Goal: Communication & Community: Share content

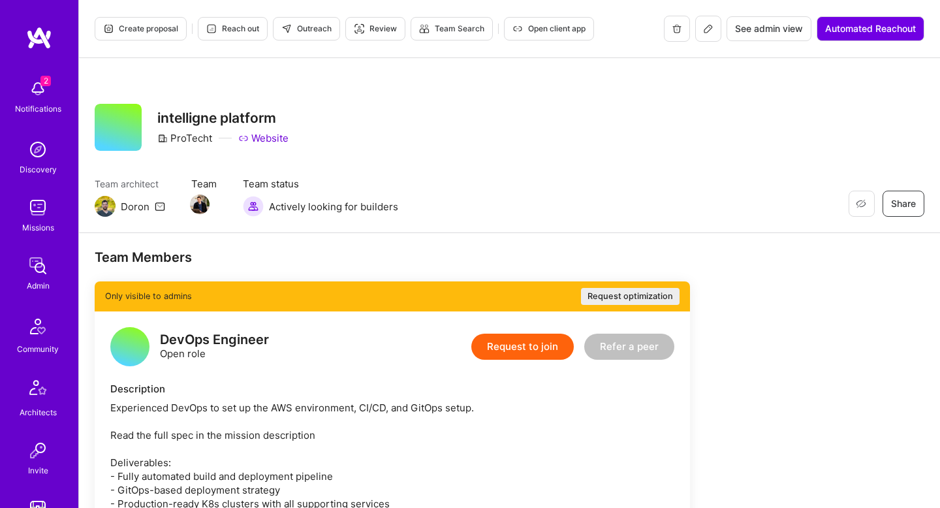
click at [708, 31] on icon at bounding box center [708, 28] width 10 height 10
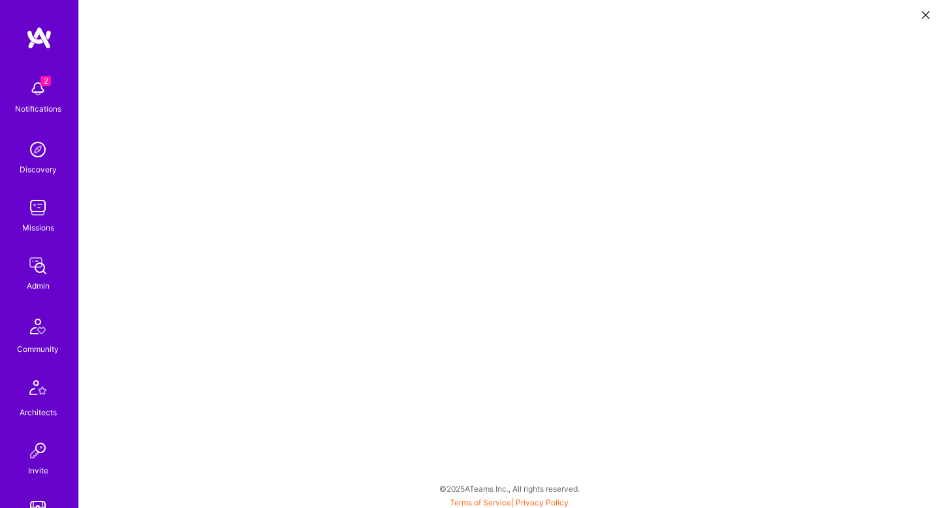
scroll to position [3, 0]
click at [923, 5] on button at bounding box center [926, 14] width 16 height 22
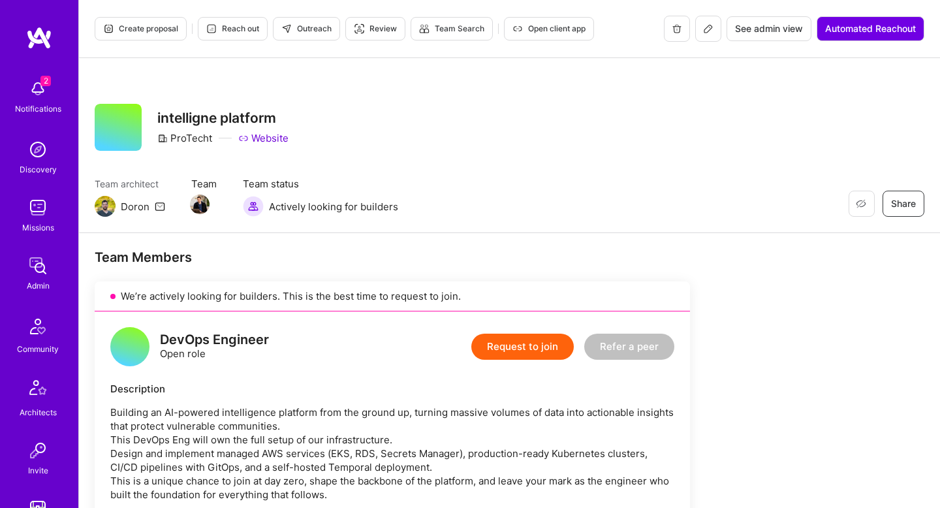
click at [709, 31] on icon at bounding box center [708, 28] width 10 height 10
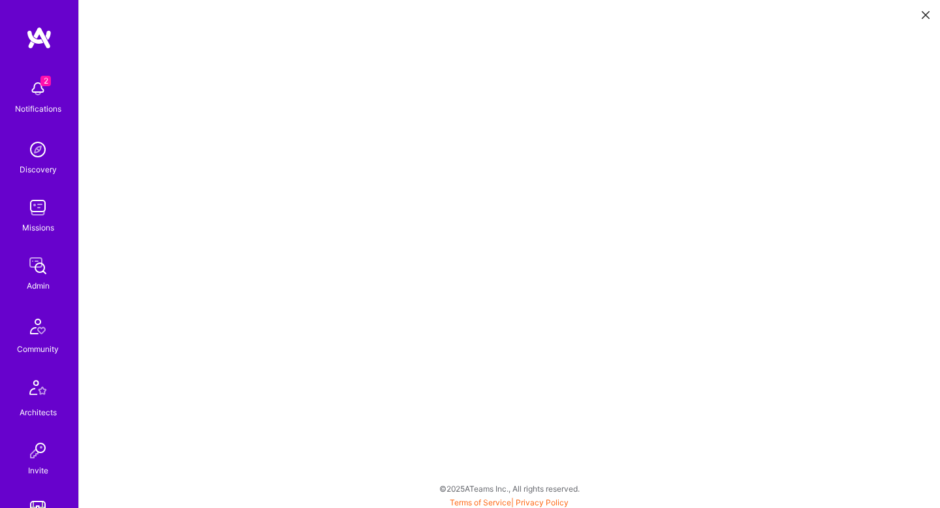
click at [928, 16] on icon at bounding box center [925, 15] width 8 height 8
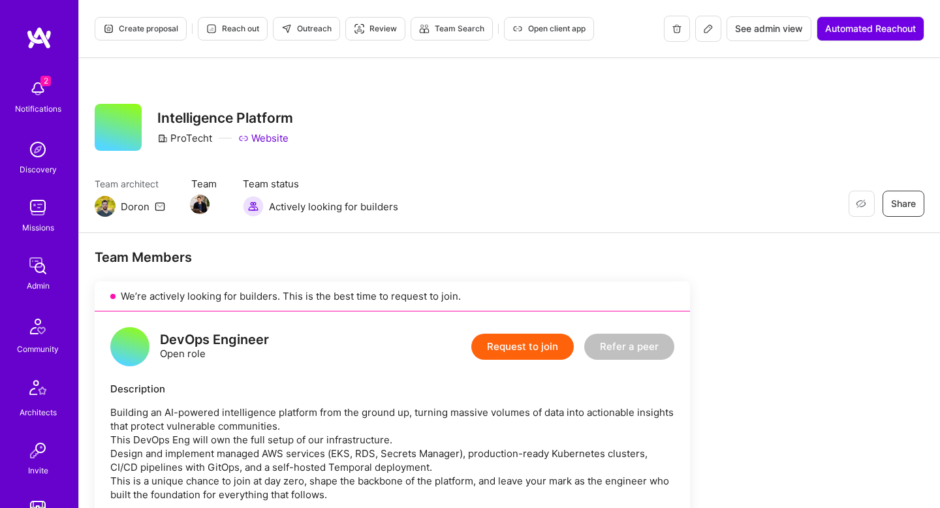
click at [255, 143] on link "Website" at bounding box center [263, 138] width 50 height 14
click at [707, 25] on icon at bounding box center [708, 28] width 10 height 10
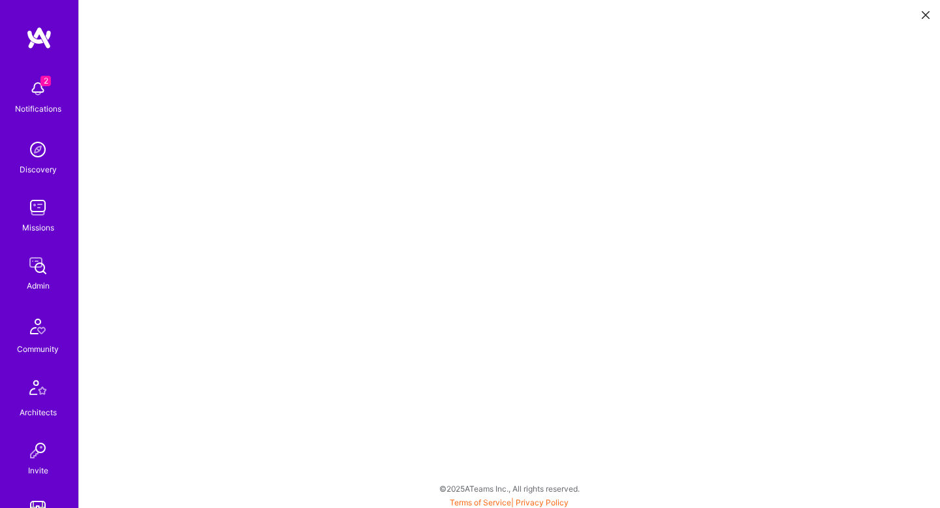
scroll to position [3, 0]
click at [925, 15] on icon at bounding box center [925, 15] width 8 height 8
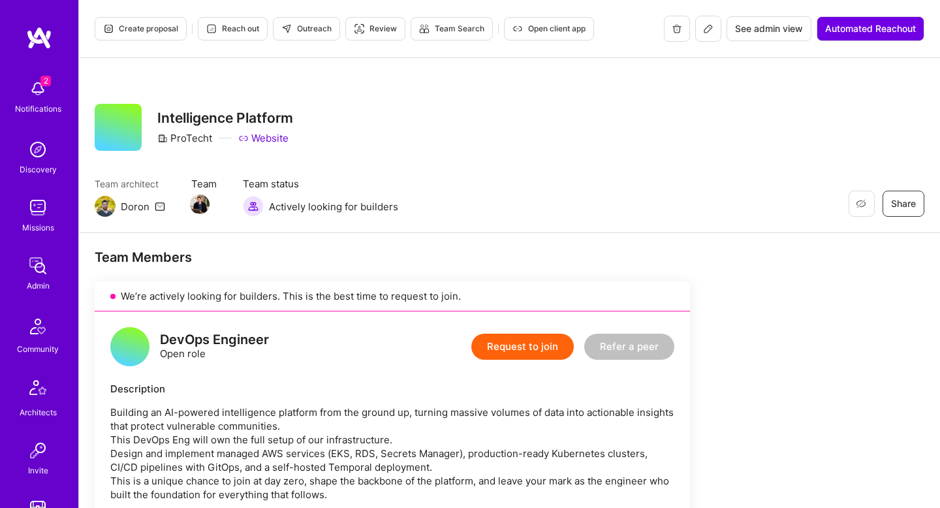
click at [308, 20] on button "Outreach" at bounding box center [306, 28] width 67 height 23
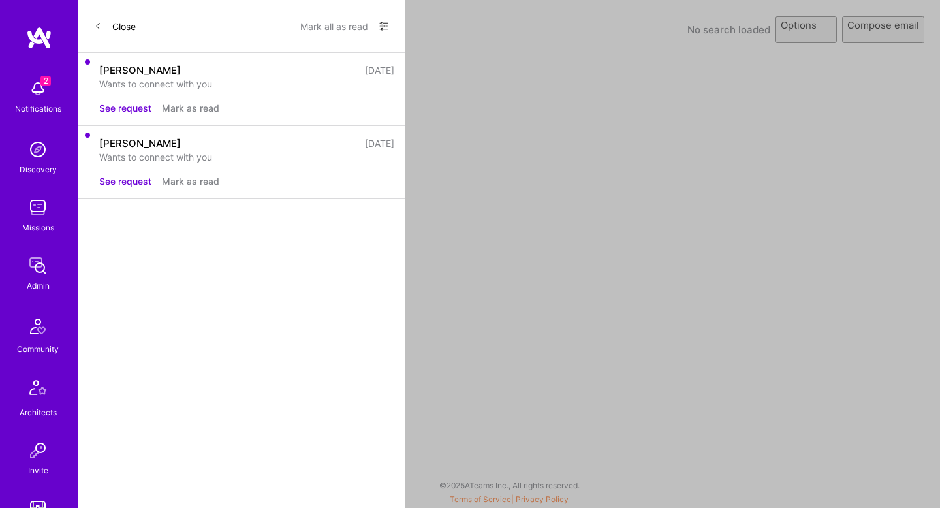
select select "rich-reachout"
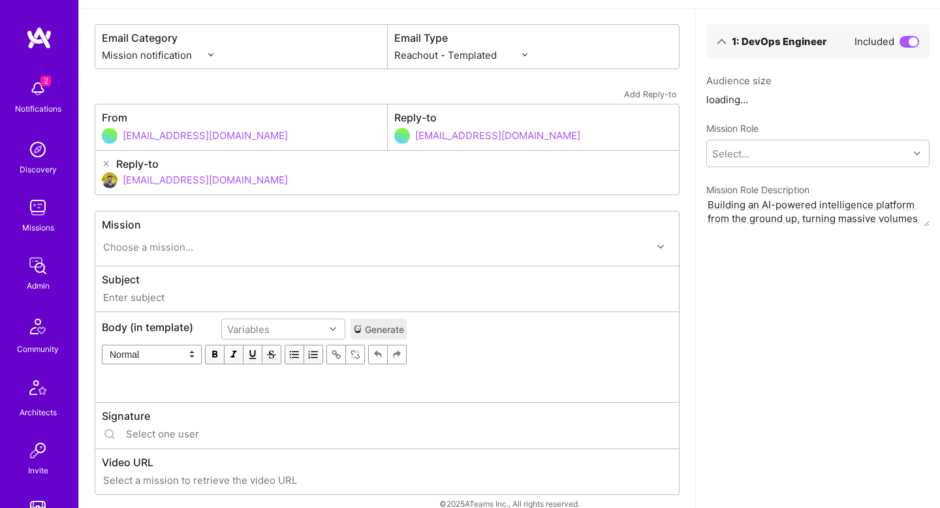
scroll to position [66, 0]
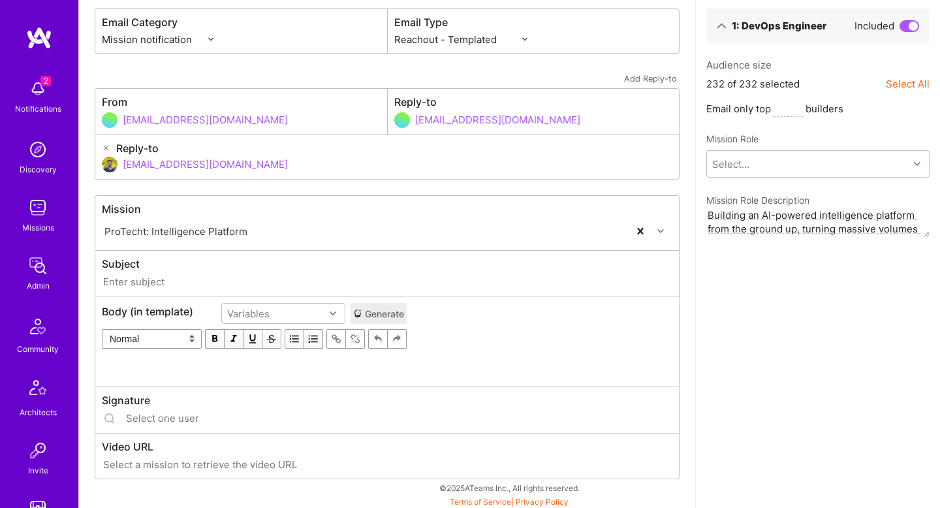
type input "[DOMAIN_NAME] // ProTecht: Intelligence Platform"
type input "[EMAIL_ADDRESS][DOMAIN_NAME]"
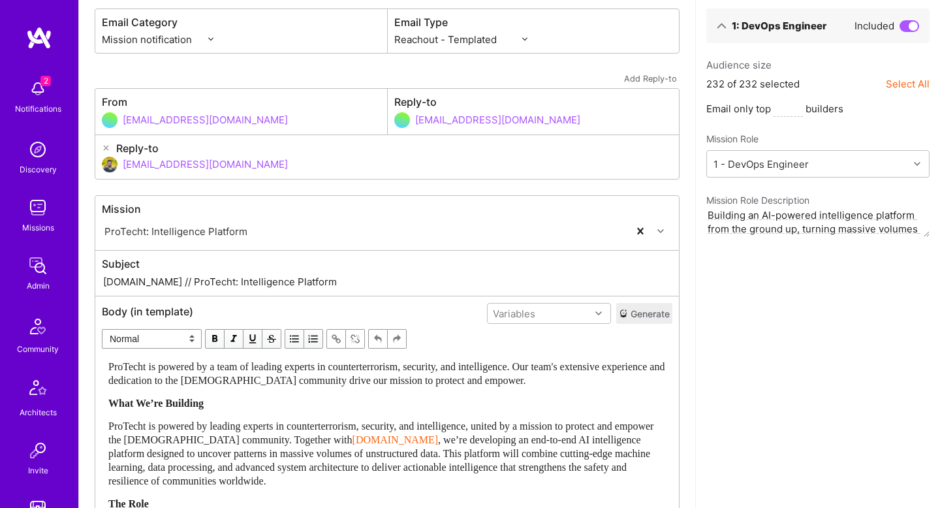
click at [358, 382] on span "ProTecht is powered by a team of leading experts in counterterrorism, security,…" at bounding box center [387, 373] width 559 height 25
click at [746, 408] on div "1: DevOps Engineer Included Audience size 232 of 232 selected Select All Email …" at bounding box center [817, 478] width 245 height 970
click at [470, 37] on select "Custom - Templated Custom - Plain Reachout - Templated Reachout - Templated (v2…" at bounding box center [460, 40] width 133 height 14
click at [467, 24] on label "Email Type" at bounding box center [533, 23] width 279 height 14
click at [468, 39] on select "Custom - Templated Custom - Plain Reachout - Templated Reachout - Templated (v2…" at bounding box center [460, 40] width 133 height 14
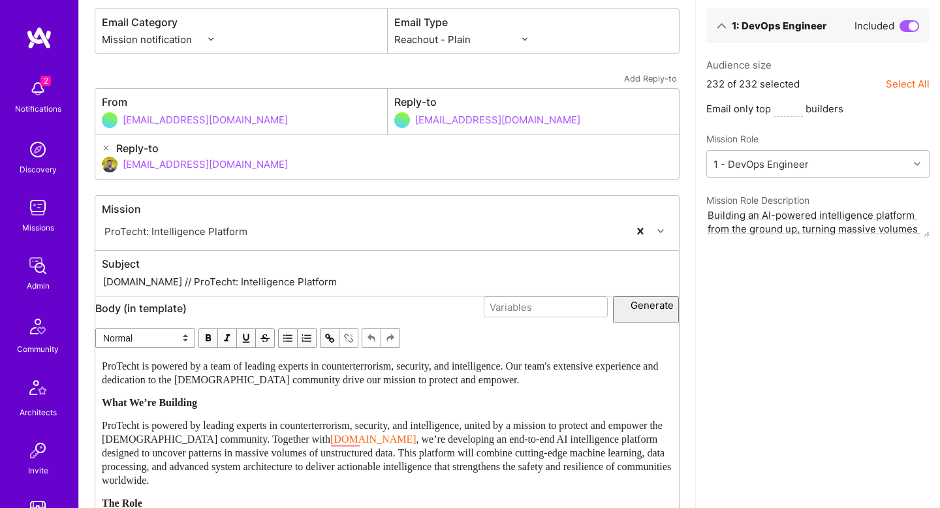
click at [394, 46] on select "Custom - Templated Custom - Plain Reachout - Templated Reachout - Templated (v2…" at bounding box center [460, 40] width 133 height 14
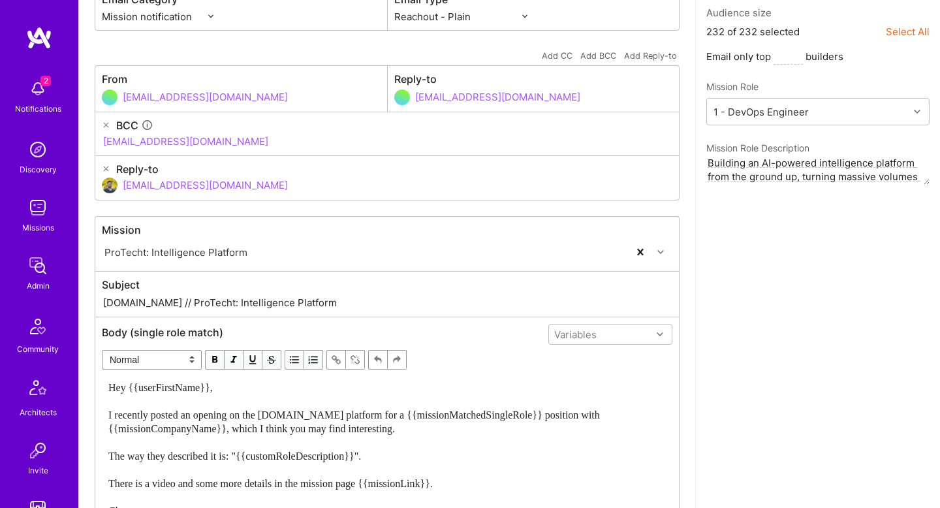
scroll to position [172, 0]
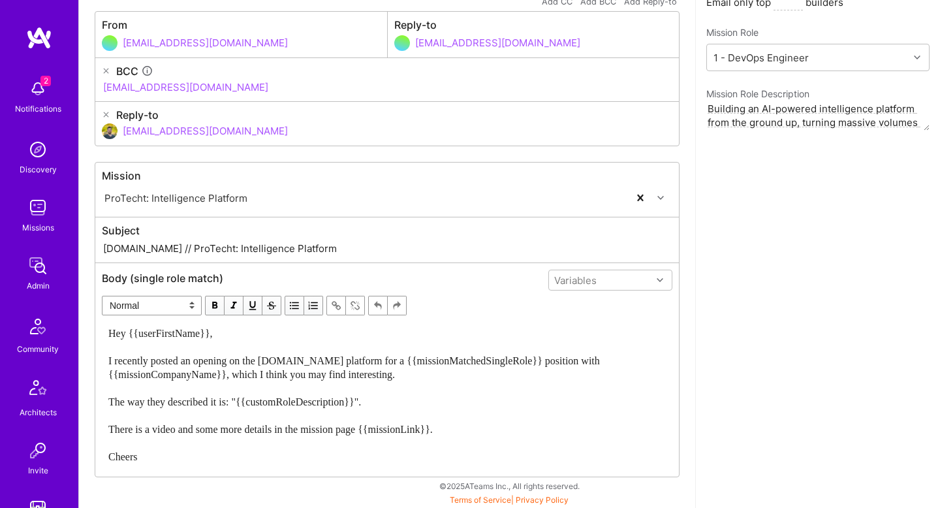
click at [388, 367] on span "Hey {{userFirstName}}, I recently posted an opening on the [DOMAIN_NAME] platfo…" at bounding box center [355, 395] width 494 height 134
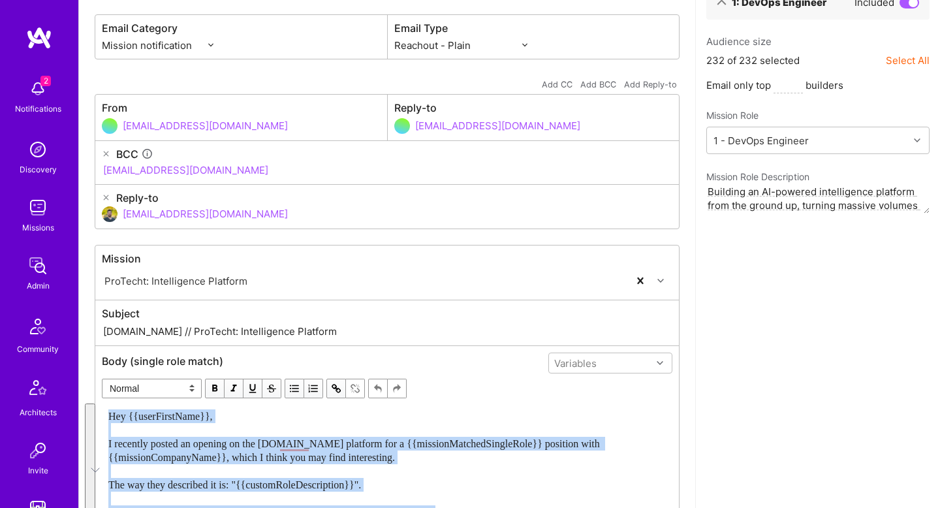
scroll to position [0, 0]
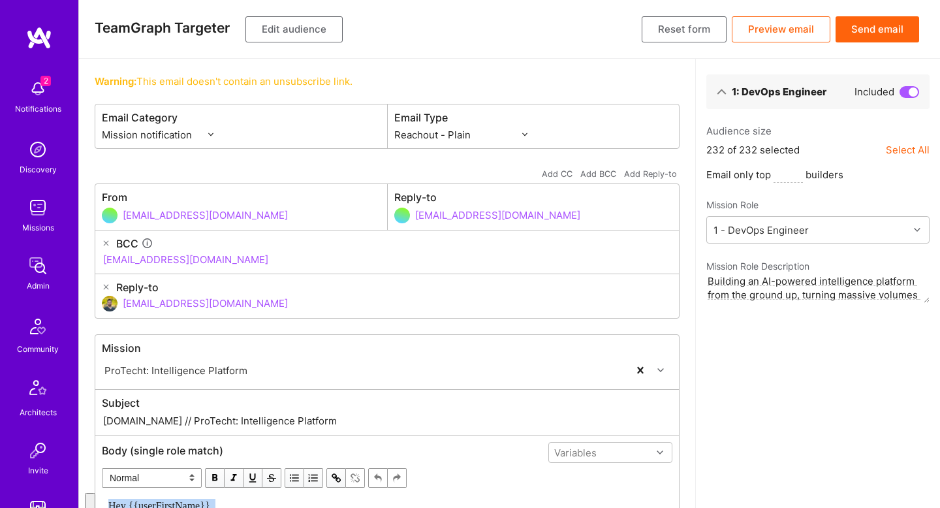
click at [525, 128] on select "Custom - Templated Custom - Plain Reachout - Templated Reachout - Templated (v2…" at bounding box center [460, 135] width 133 height 14
select select "rich-reachout-v2"
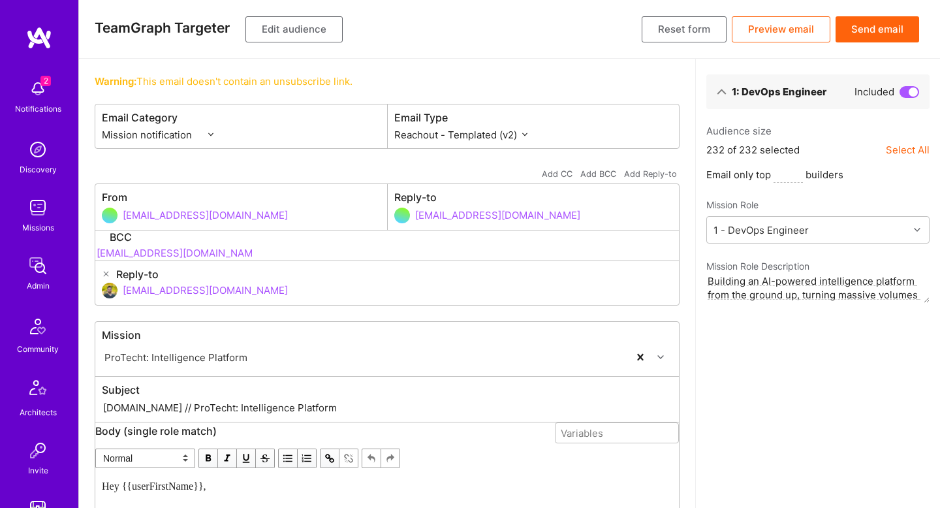
click at [394, 128] on select "Custom - Templated Custom - Plain Reachout - Templated Reachout - Templated (v2…" at bounding box center [460, 135] width 133 height 14
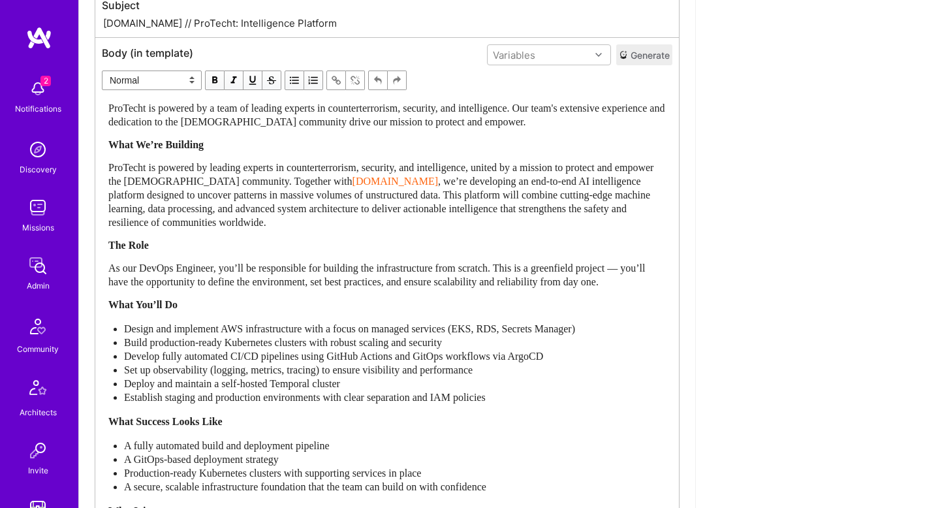
scroll to position [344, 0]
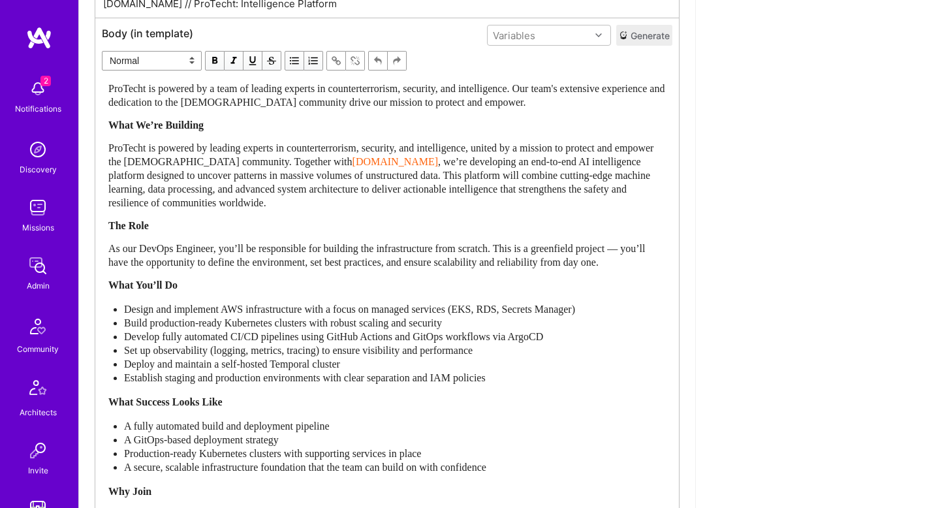
click at [434, 283] on div "ProTecht is powered by a team of leading experts in counterterrorism, security,…" at bounding box center [386, 315] width 557 height 467
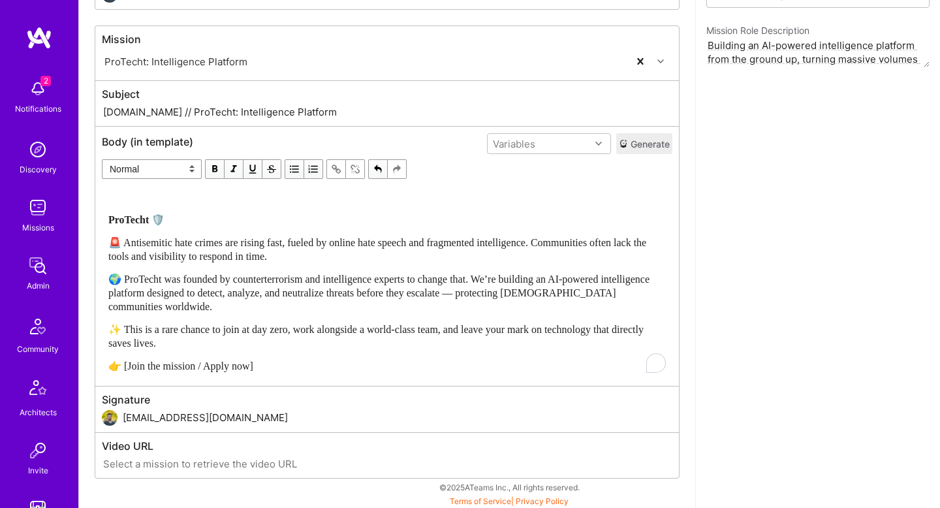
scroll to position [237, 0]
click at [350, 353] on div "ProTecht 🛡️ 🚨 Antisemitic hate crimes are rising fast, fueled by online hate sp…" at bounding box center [386, 280] width 557 height 183
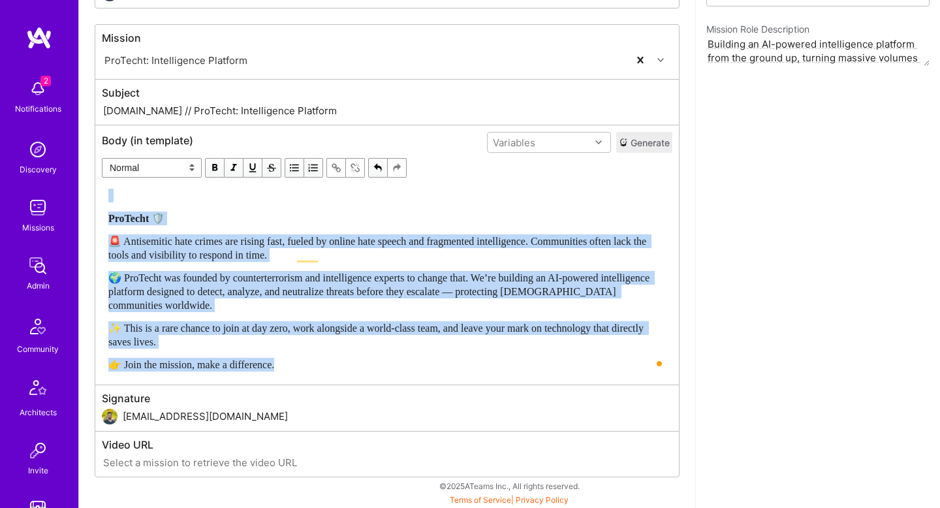
copy div "ProTecht 🛡️ 🚨 Antisemitic hate crimes are rising fast, fueled by online hate sp…"
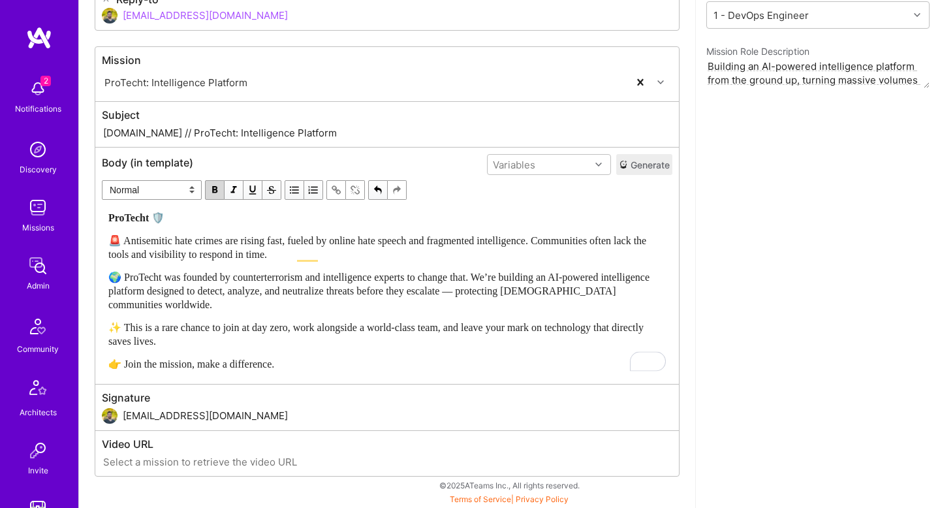
scroll to position [214, 0]
click at [134, 188] on select "Normal Heading Large Heading Medium Heading Small" at bounding box center [152, 191] width 100 height 20
click at [102, 181] on select "Normal Heading Large Heading Medium Heading Small" at bounding box center [152, 191] width 100 height 20
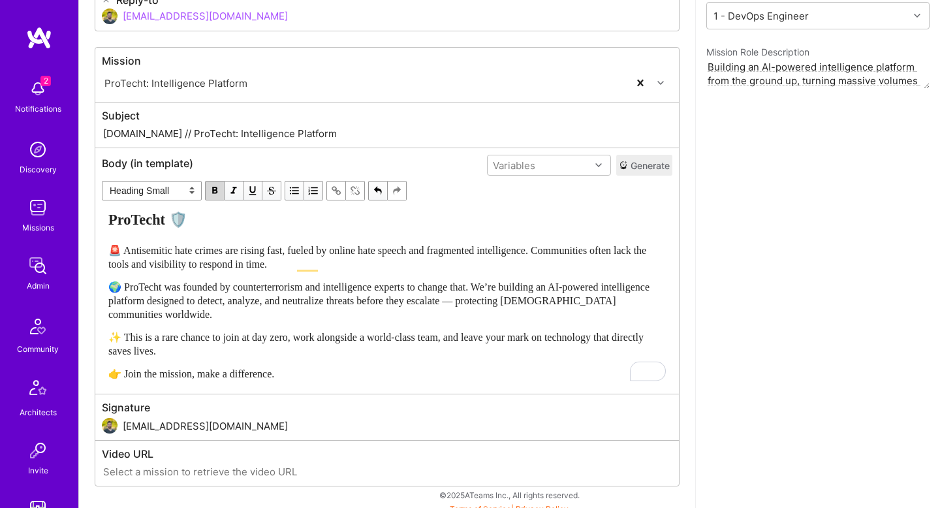
click at [286, 260] on span "🚨 Antisemitic hate crimes are rising fast, fueled by online hate speech and fra…" at bounding box center [378, 257] width 540 height 25
select select "unstyled"
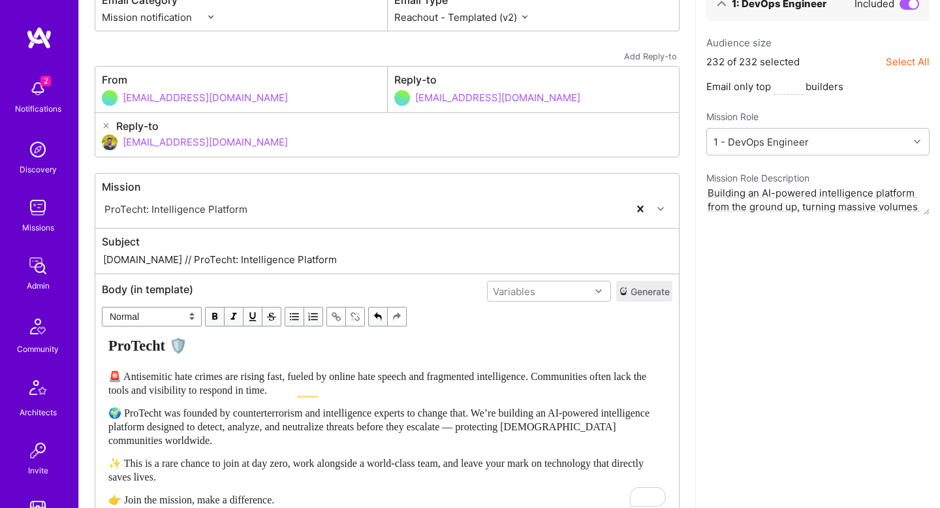
scroll to position [0, 0]
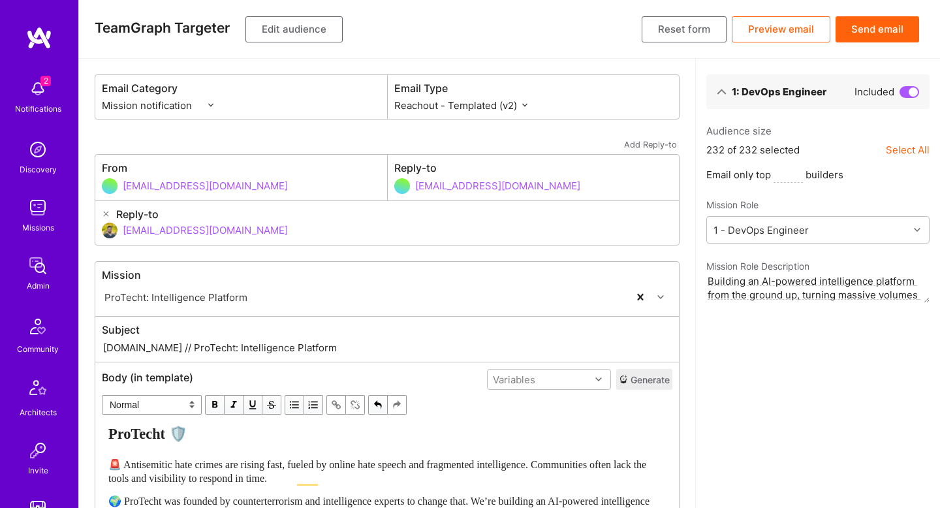
click at [294, 35] on button "Edit audience" at bounding box center [293, 29] width 97 height 26
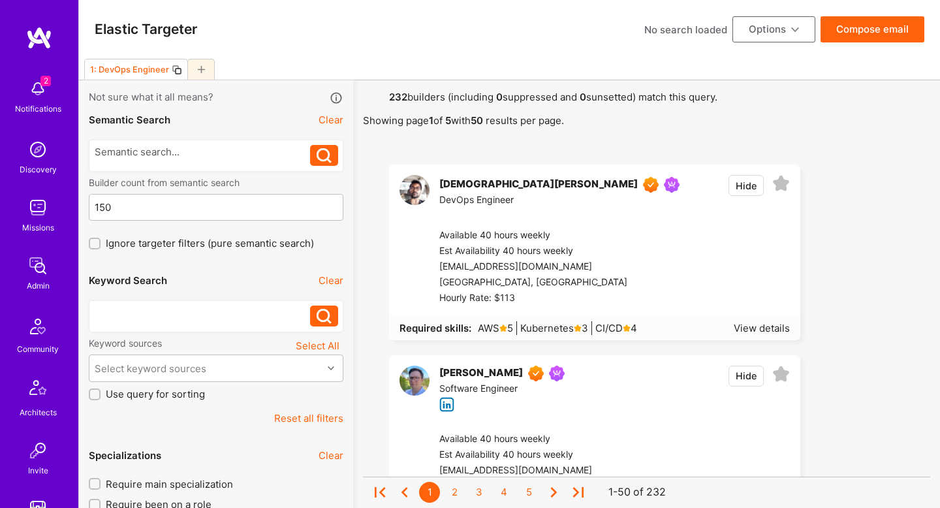
paste div
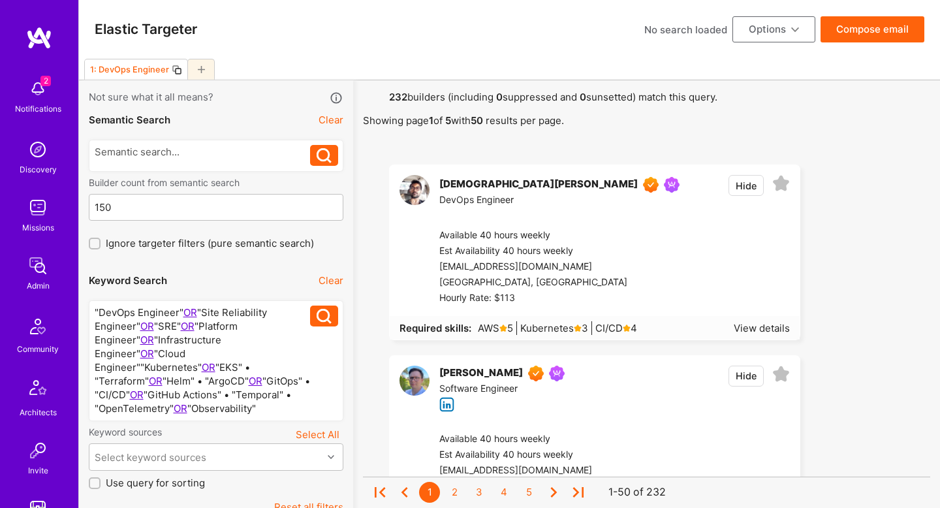
click at [200, 317] on div ""DevOps Engineer" OR "Site Reliability Engineer" OR "SRE" OR "Platform Engineer…" at bounding box center [203, 360] width 216 height 110
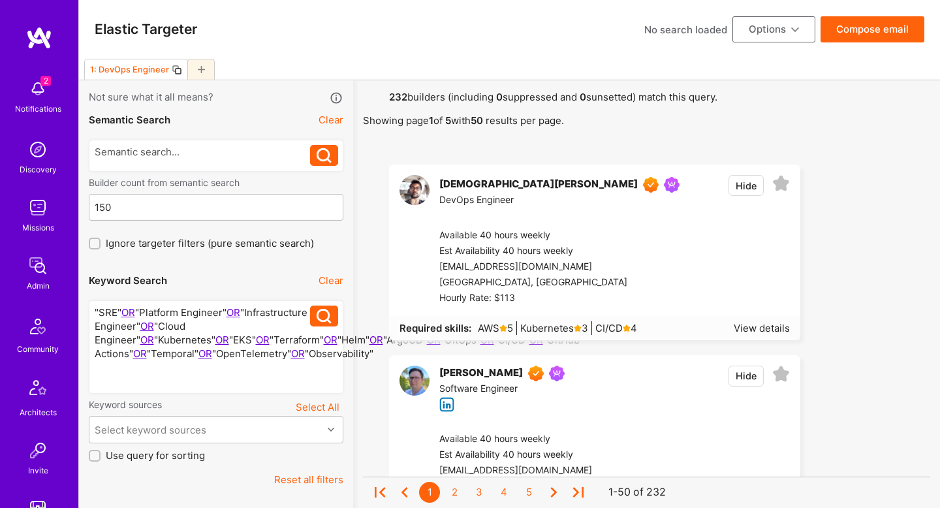
click at [128, 339] on div ""SRE" OR "Platform Engineer" OR "Infrastructure Engineer" OR "Cloud Engineer" O…" at bounding box center [203, 346] width 216 height 82
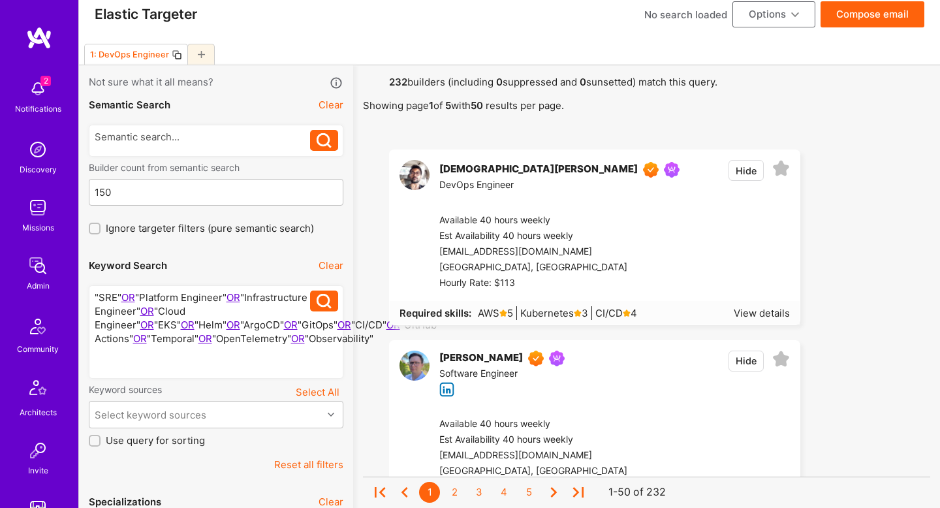
scroll to position [20, 0]
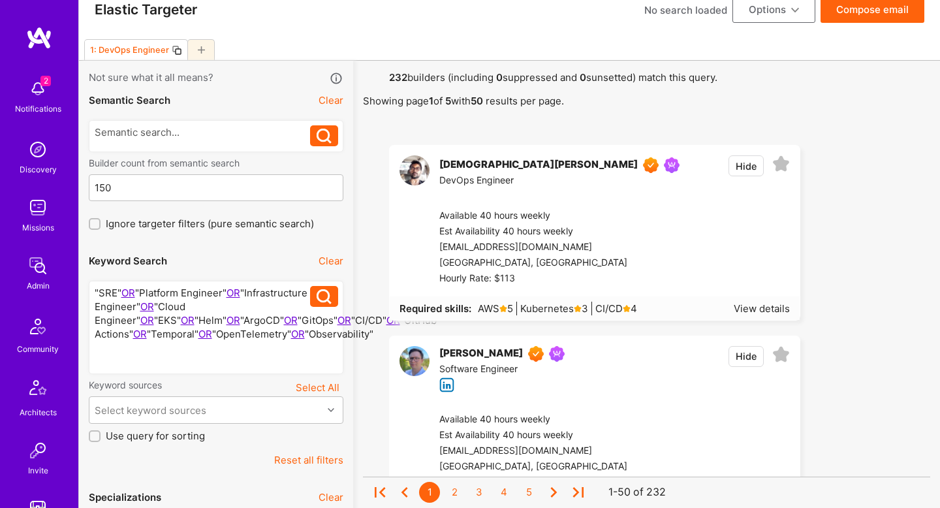
click at [181, 339] on div ""SRE" OR "Platform Engineer" OR "Infrastructure Engineer" OR "Cloud Engineer" O…" at bounding box center [203, 327] width 216 height 82
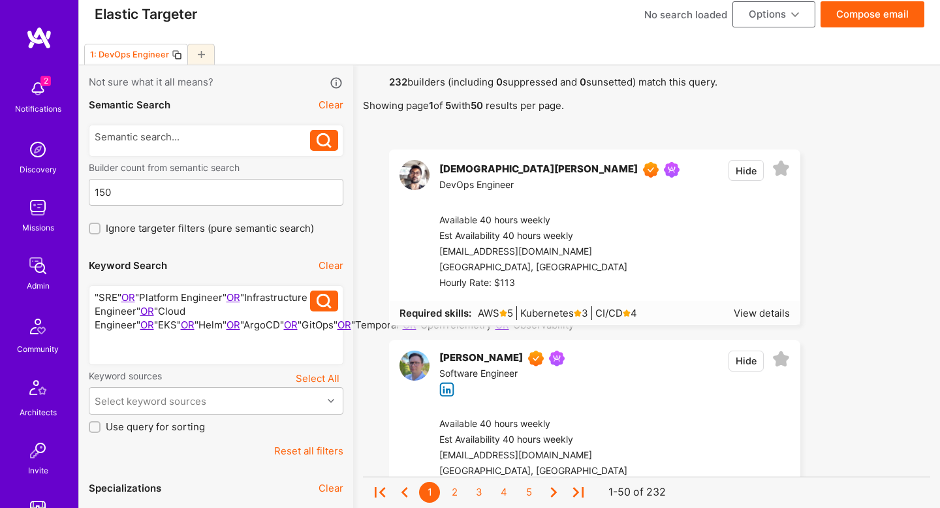
scroll to position [13, 0]
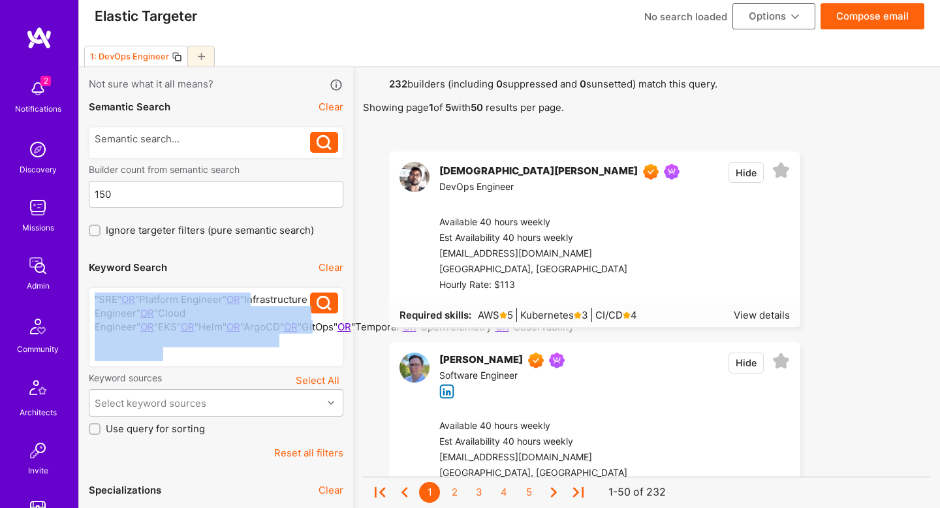
copy div ""SRE" OR "Platform Engineer" OR "Infrastructure Engineer" OR "Cloud Engineer" O…"
click at [326, 309] on icon at bounding box center [324, 303] width 15 height 15
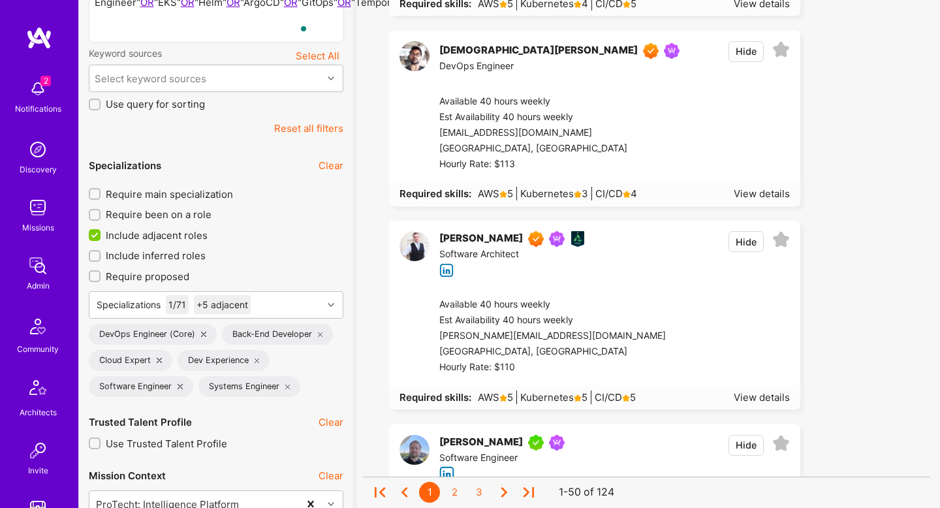
scroll to position [339, 0]
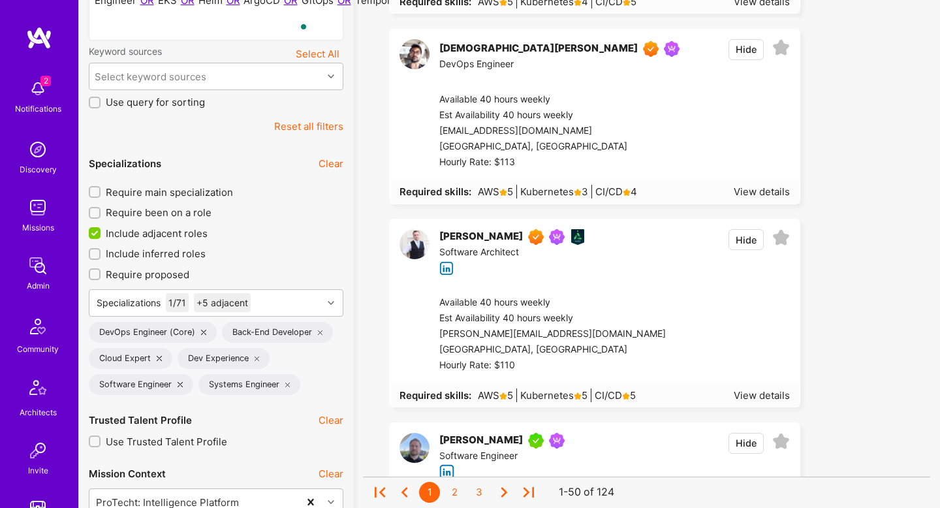
click at [198, 234] on span "Include adjacent roles" at bounding box center [157, 233] width 102 height 14
click at [102, 234] on input "Include adjacent roles" at bounding box center [96, 234] width 12 height 12
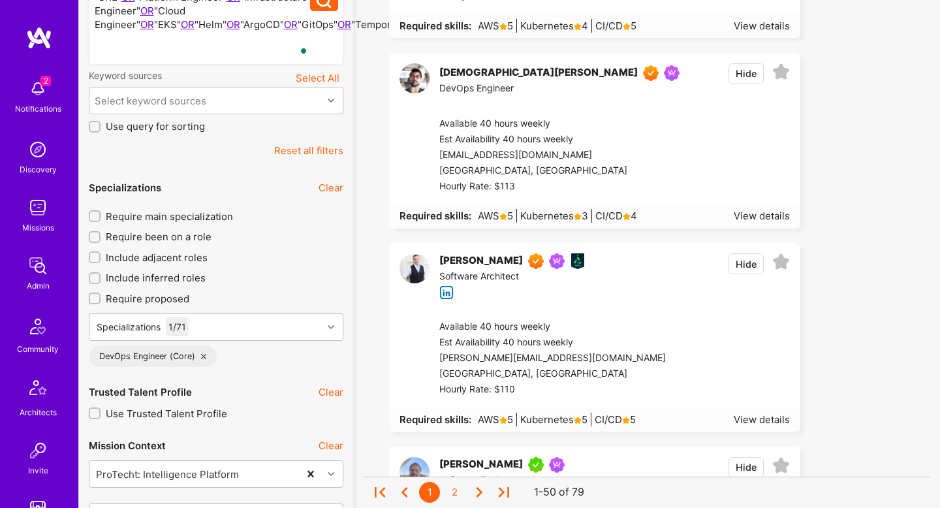
scroll to position [288, 0]
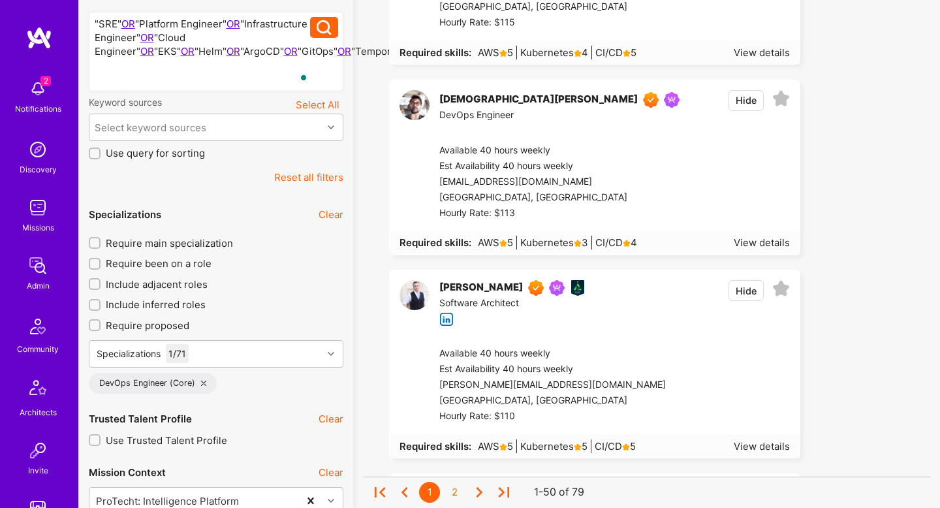
click at [170, 279] on span "Include adjacent roles" at bounding box center [157, 284] width 102 height 14
click at [100, 279] on input "Include adjacent roles" at bounding box center [95, 283] width 9 height 9
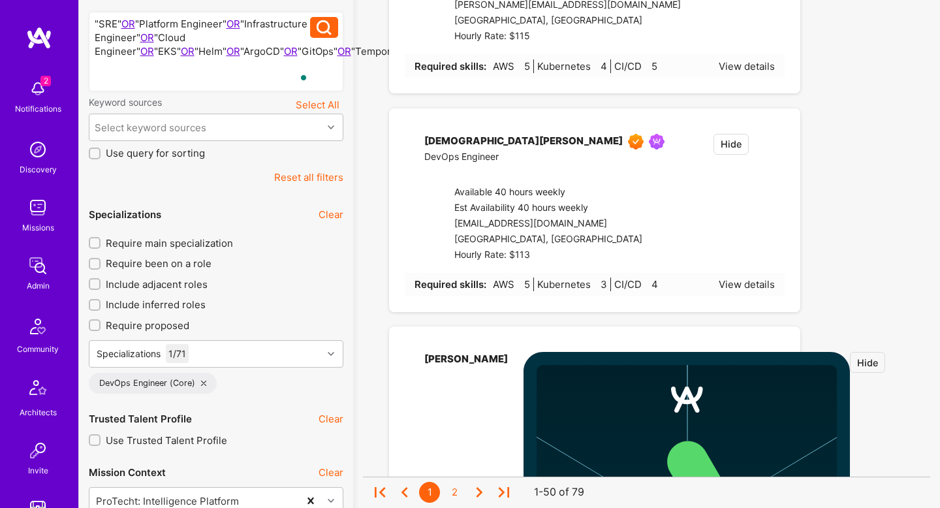
checkbox input "true"
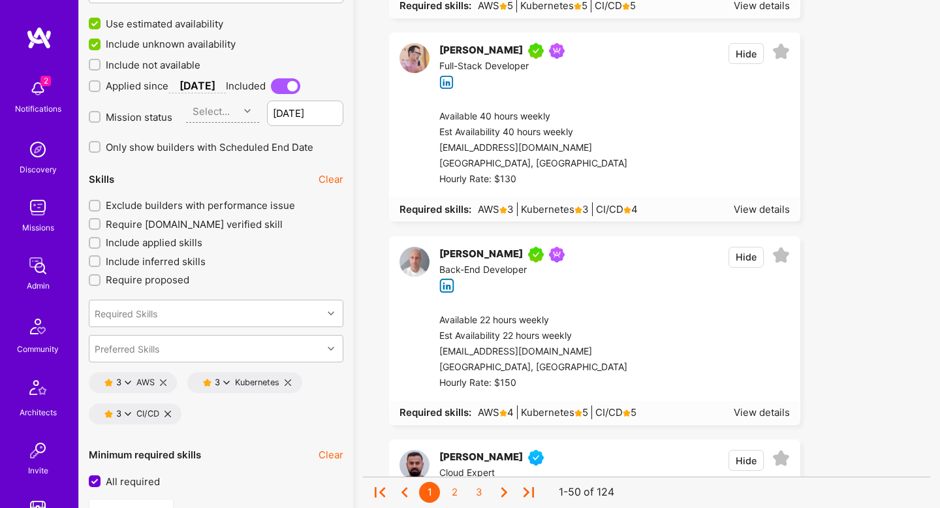
scroll to position [1756, 0]
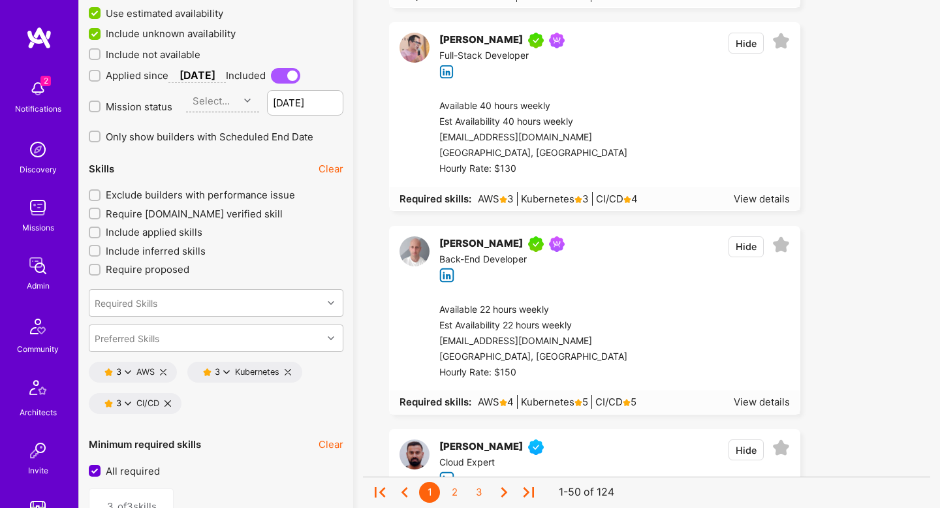
click at [217, 193] on span "Exclude builders with performance issue" at bounding box center [200, 195] width 189 height 14
click at [100, 193] on input "Exclude builders with performance issue" at bounding box center [95, 195] width 9 height 9
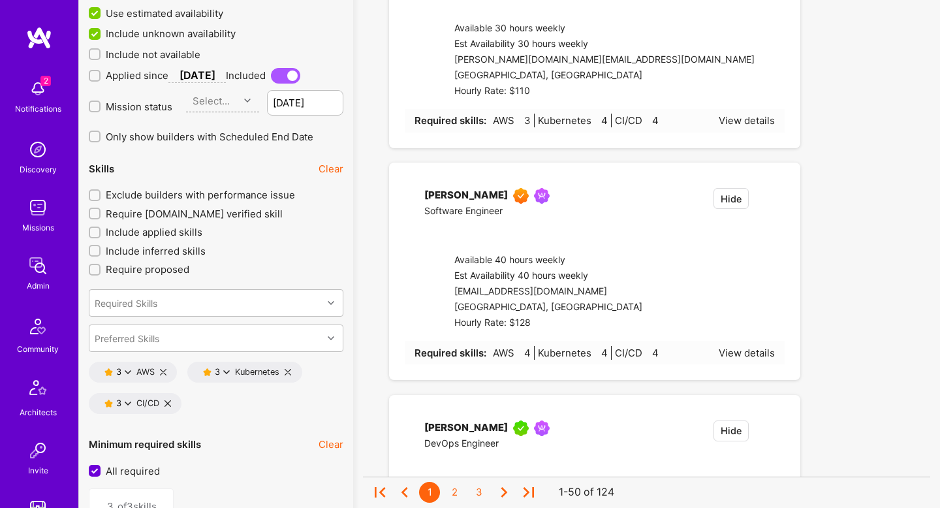
checkbox input "true"
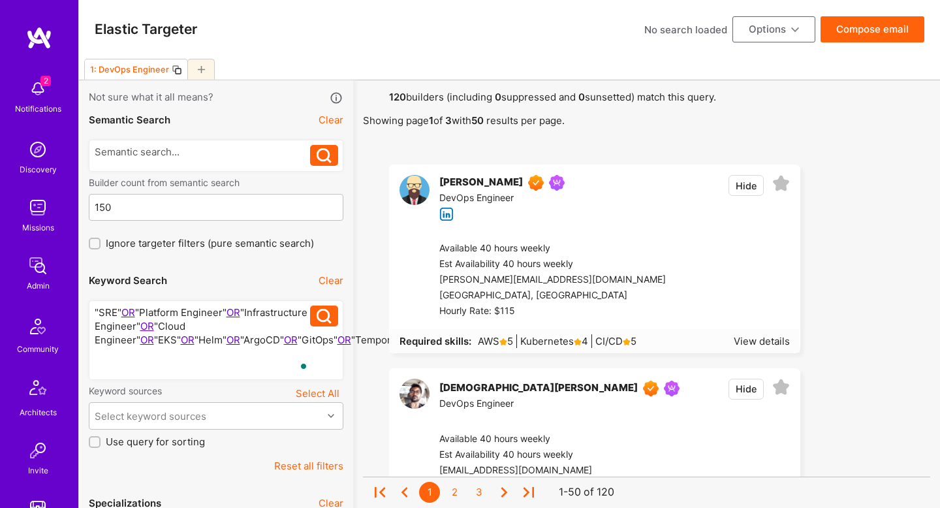
scroll to position [2050, 0]
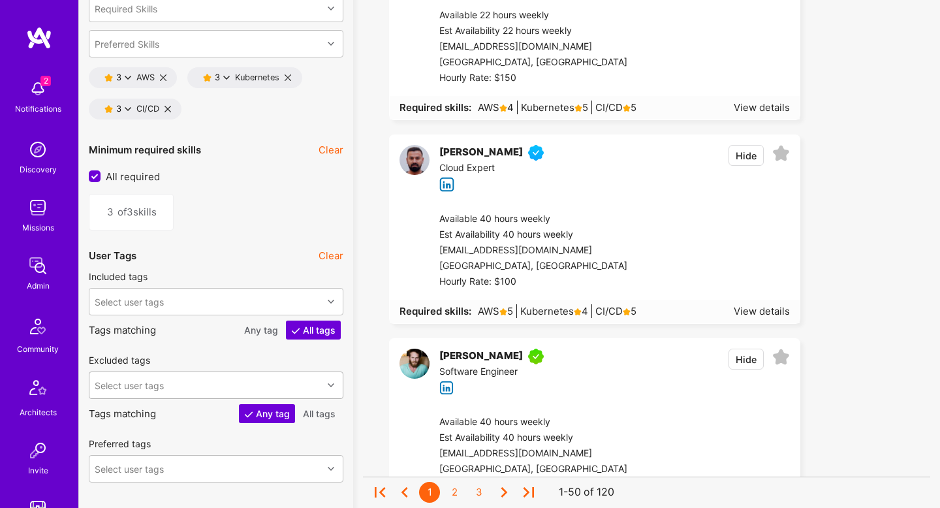
click at [188, 385] on div "Select user tags" at bounding box center [216, 384] width 255 height 27
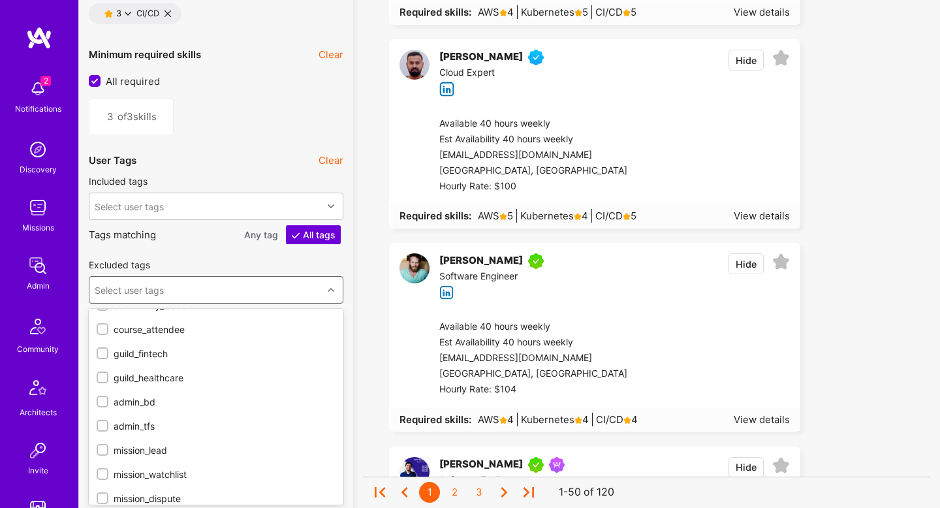
scroll to position [70, 0]
click at [191, 471] on div "mission_watchlist" at bounding box center [216, 471] width 239 height 14
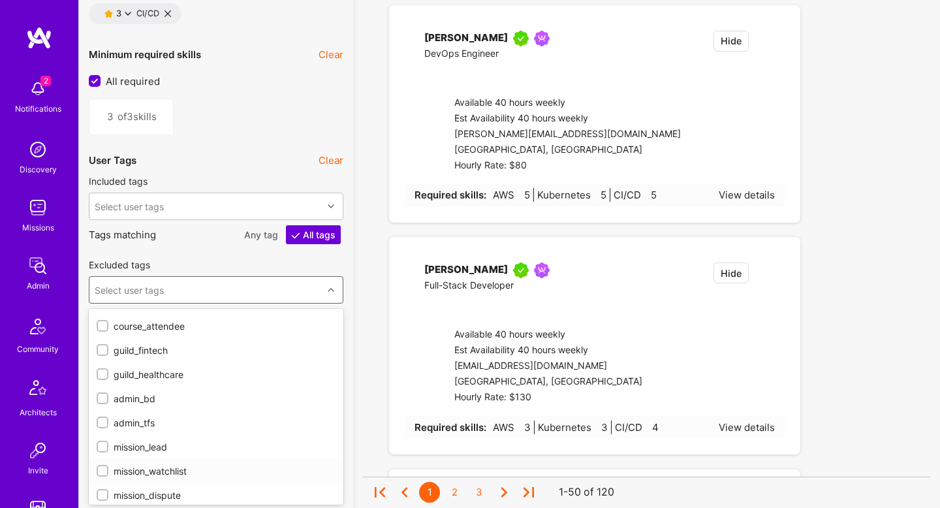
checkbox input "true"
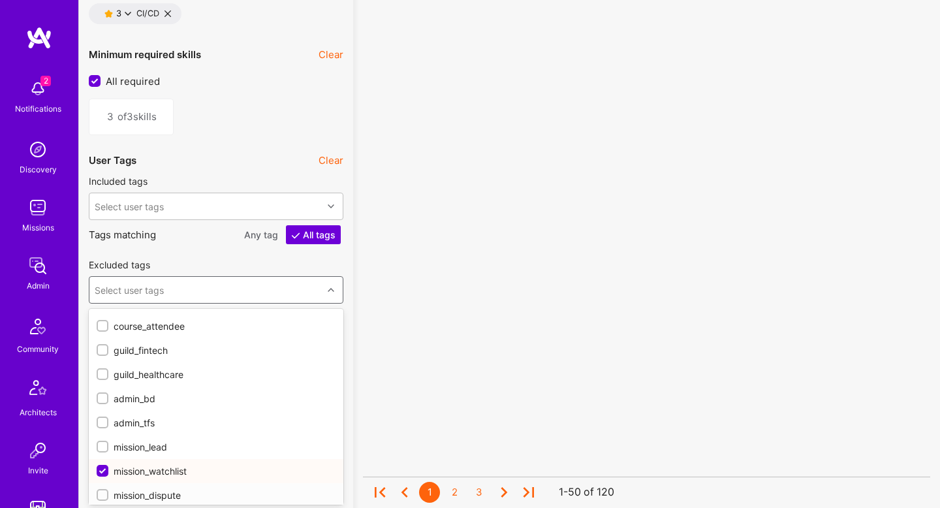
click at [176, 489] on div "mission_dispute" at bounding box center [216, 495] width 239 height 14
checkbox input "true"
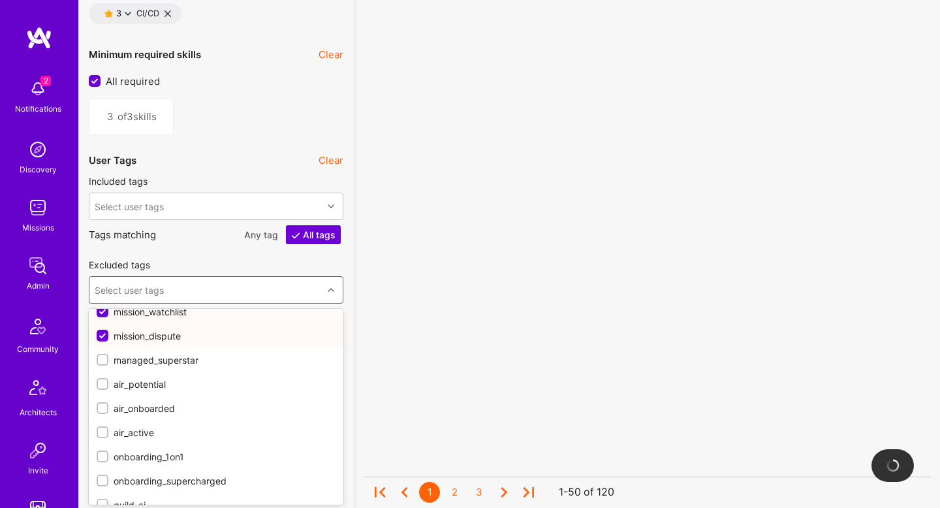
scroll to position [228, 0]
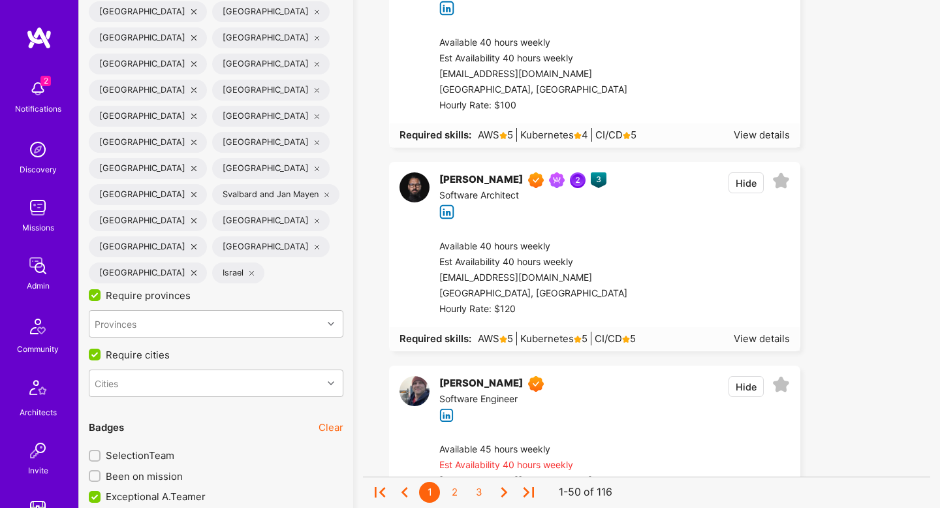
scroll to position [3262, 0]
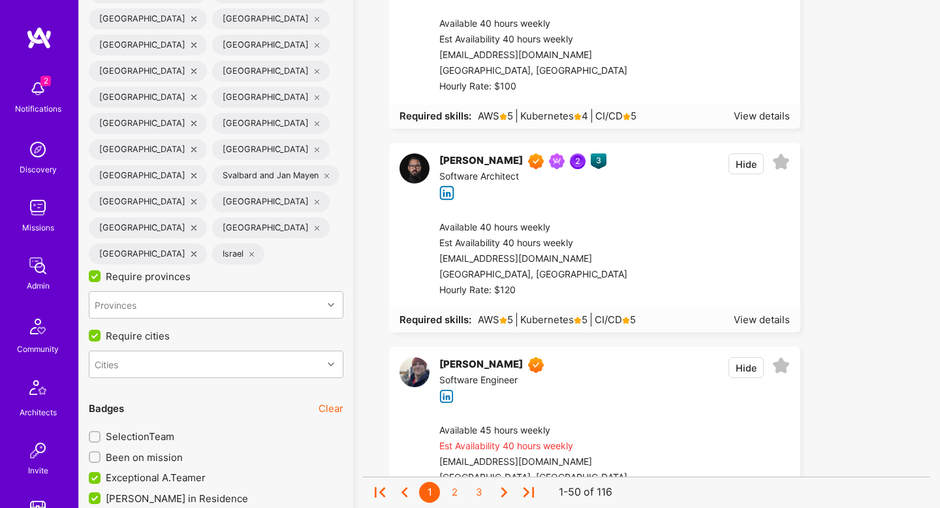
click at [166, 507] on span "Vetted [PERSON_NAME]" at bounding box center [162, 519] width 112 height 14
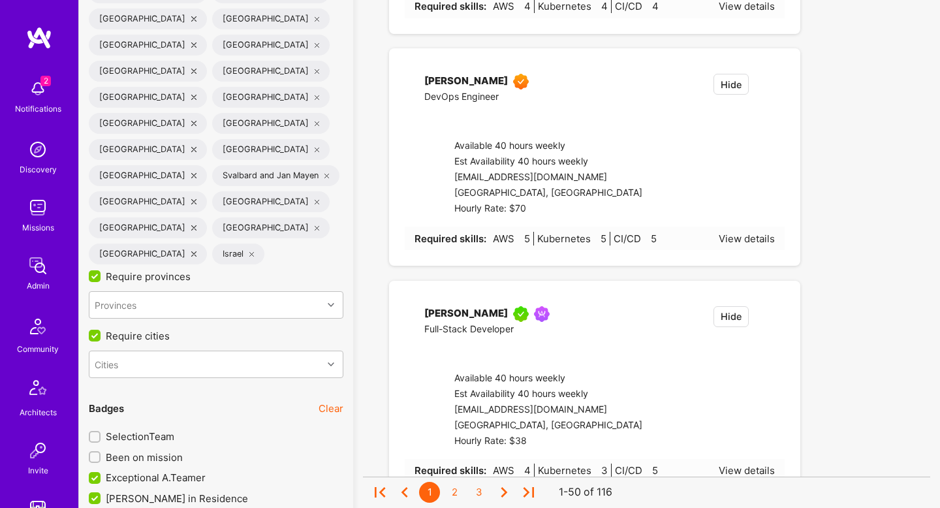
checkbox input "false"
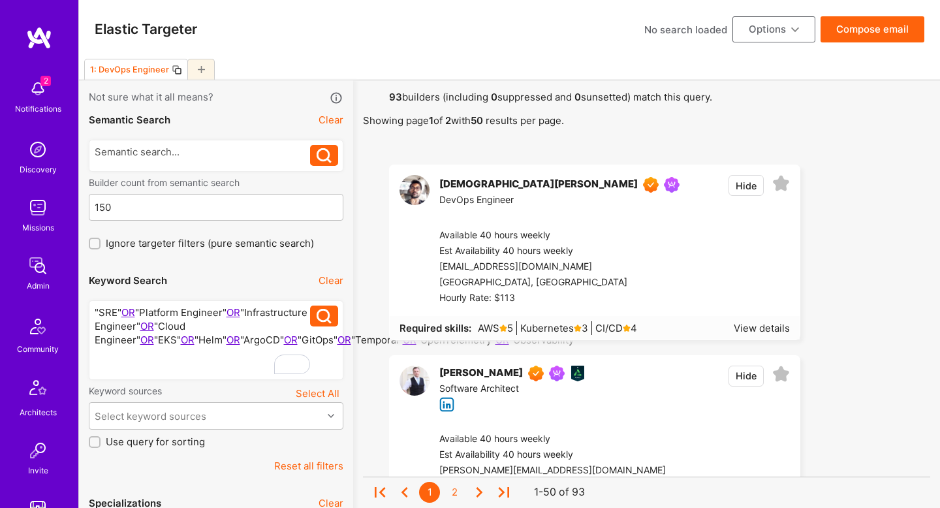
click at [884, 27] on button "Compose email" at bounding box center [872, 29] width 104 height 26
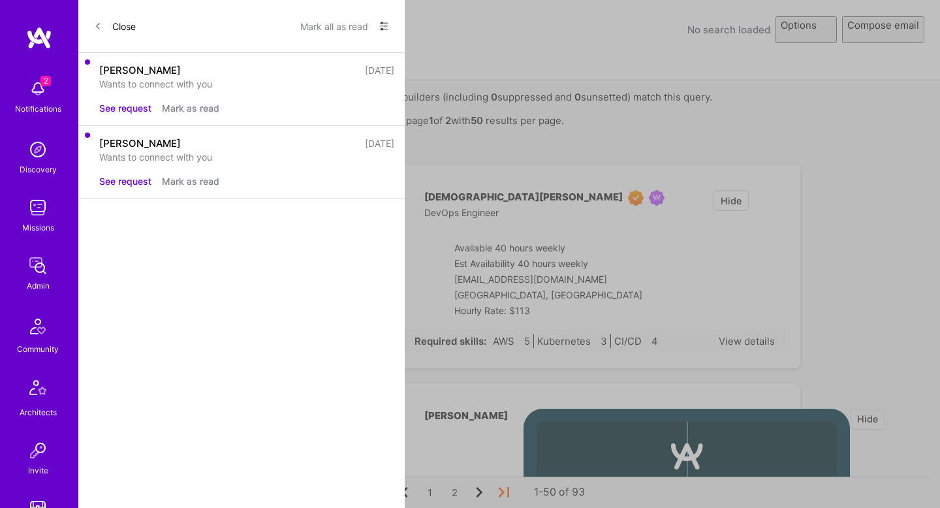
select select "rich-reachout-v2"
select select "header-three"
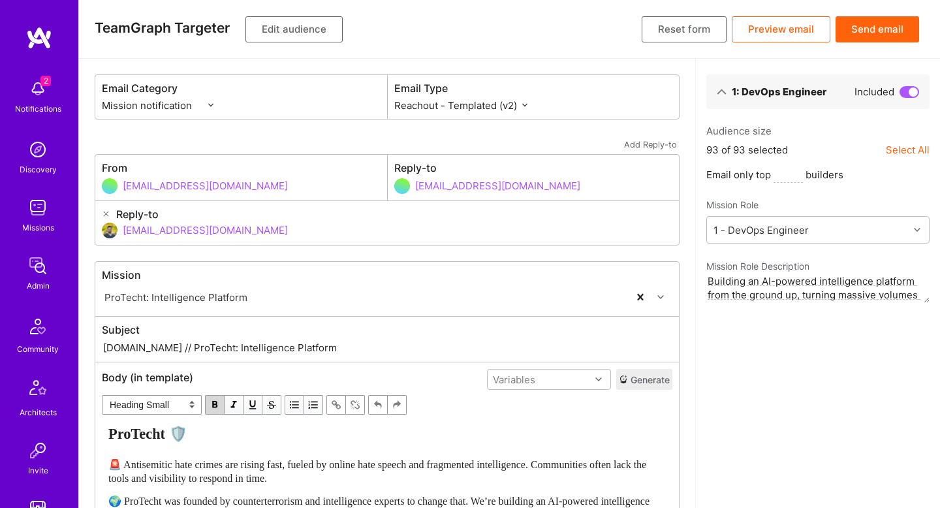
click at [883, 35] on button "Send email" at bounding box center [877, 29] width 84 height 26
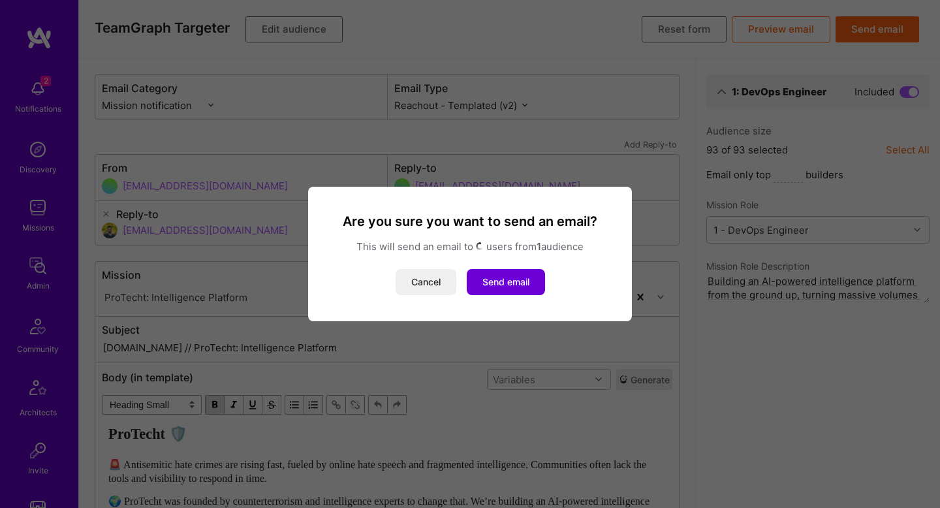
select select "rich-reachout-v2"
select select "header-three"
click at [521, 271] on button "Send email" at bounding box center [506, 282] width 78 height 26
